Goal: Information Seeking & Learning: Check status

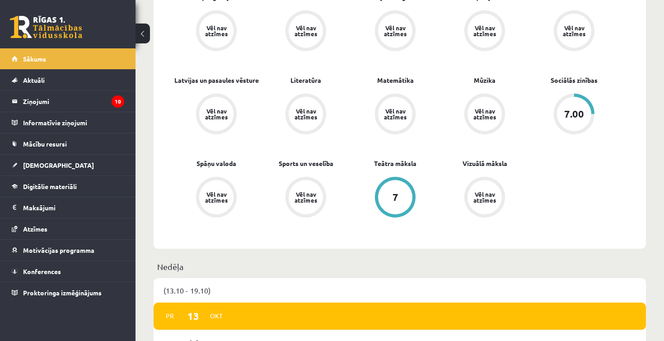
scroll to position [421, 0]
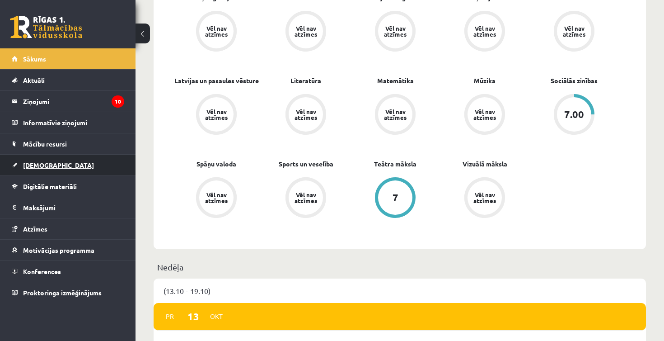
click at [59, 160] on link "[DEMOGRAPHIC_DATA]" at bounding box center [68, 165] width 113 height 21
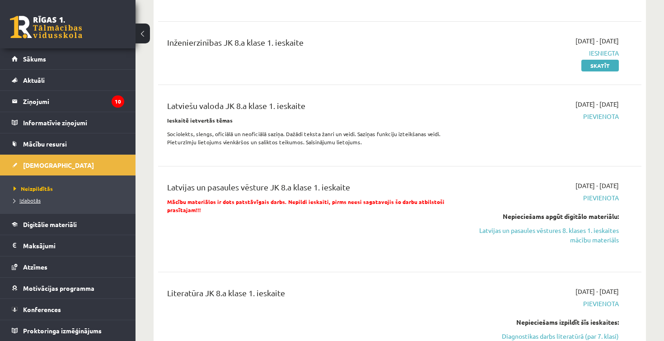
click at [33, 197] on span "Izlabotās" at bounding box center [27, 200] width 27 height 7
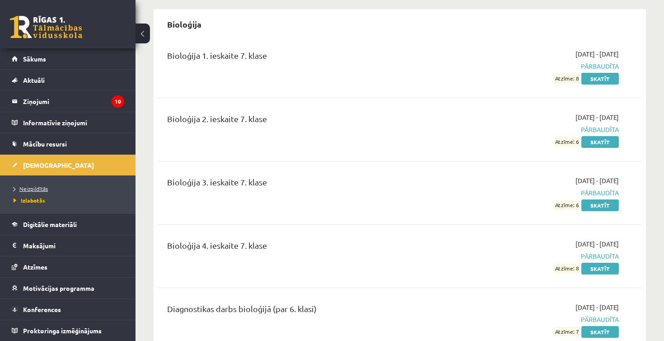
click at [41, 188] on span "Neizpildītās" at bounding box center [31, 188] width 34 height 7
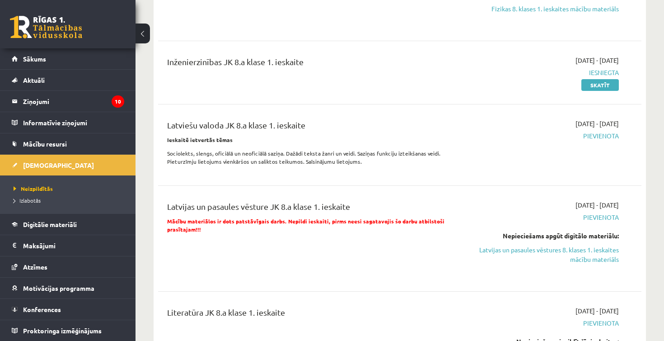
scroll to position [550, 0]
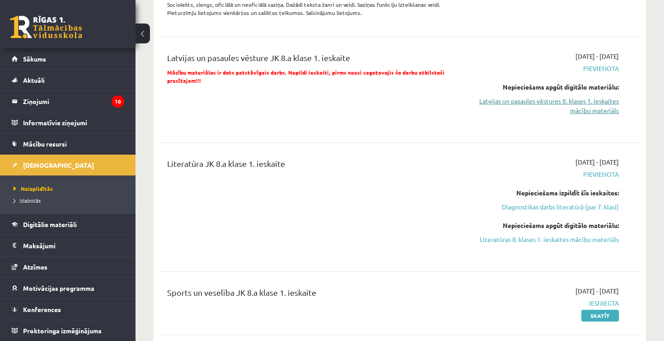
click at [593, 111] on link "Latvijas un pasaules vēstures 8. klases 1. ieskaites mācību materiāls" at bounding box center [548, 105] width 141 height 19
